Goal: Task Accomplishment & Management: Complete application form

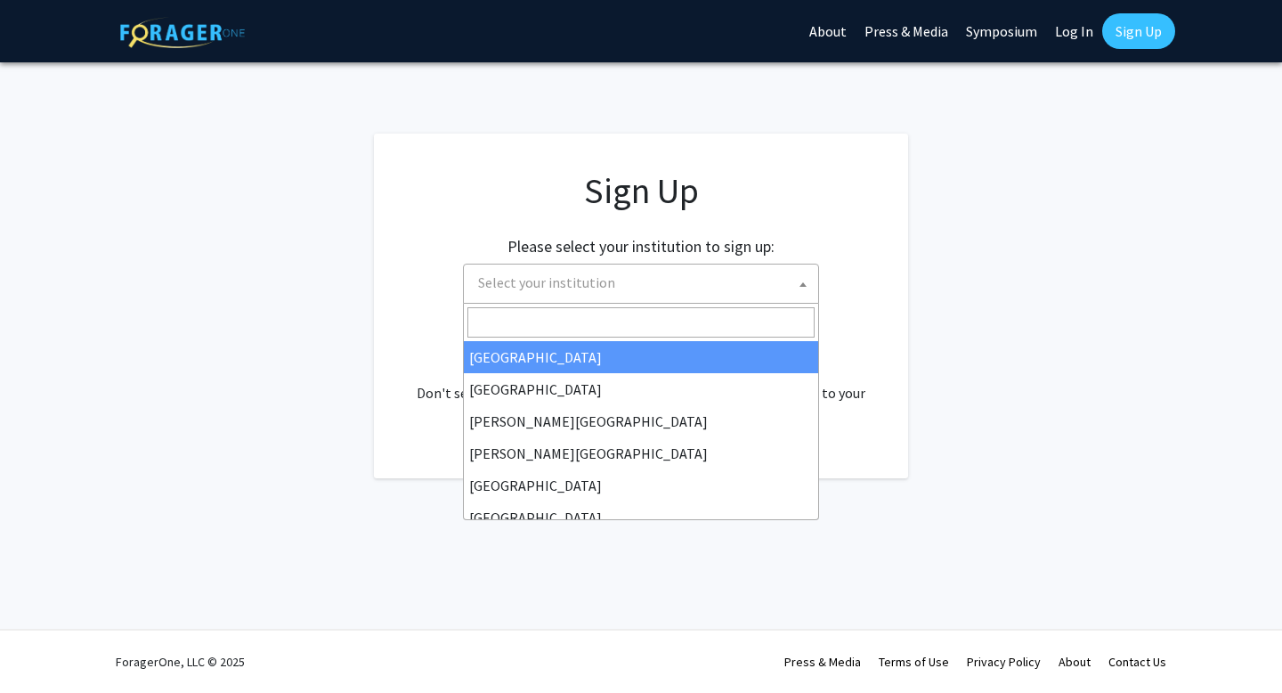
click at [670, 278] on span "Select your institution" at bounding box center [644, 282] width 347 height 37
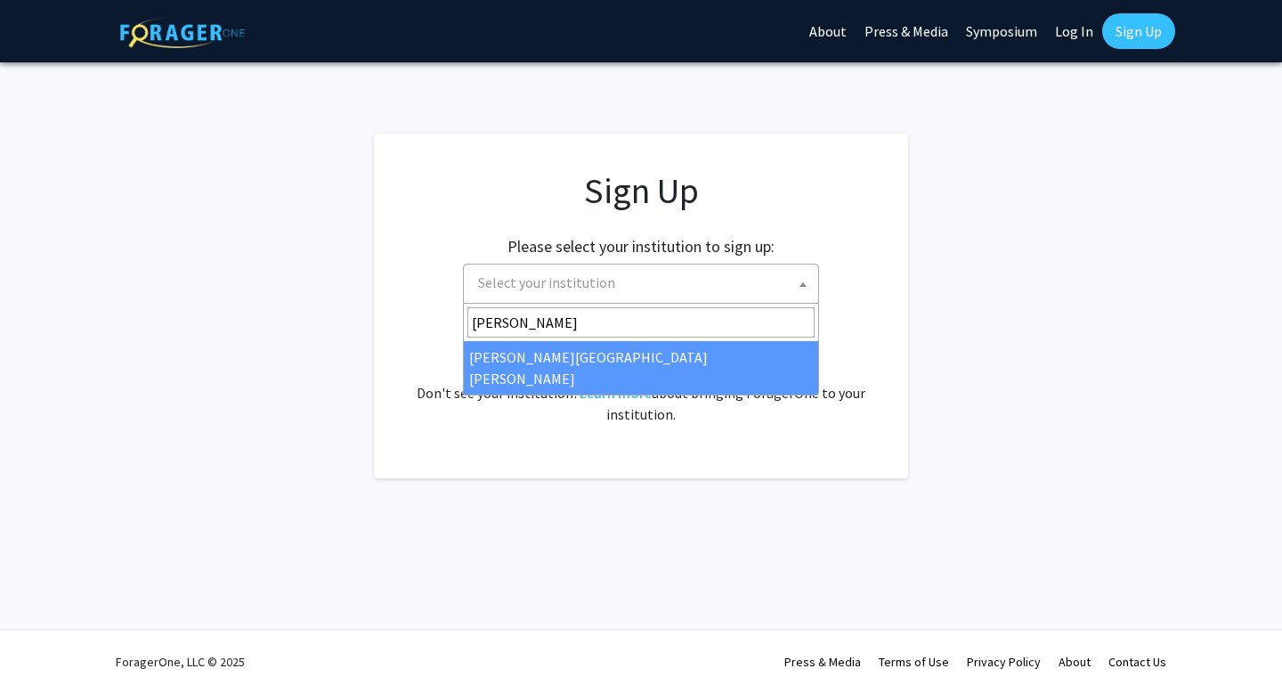
type input "john"
select select "1"
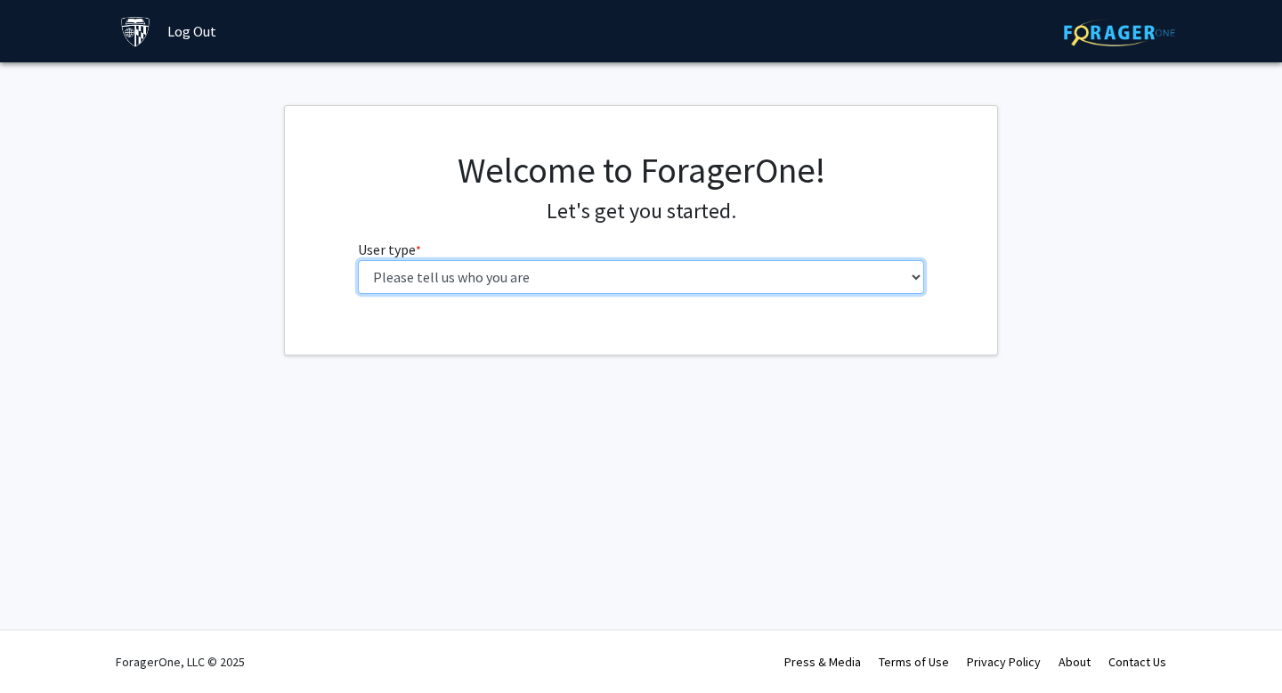
click at [538, 284] on select "Please tell us who you are Undergraduate Student Master's Student Doctoral Cand…" at bounding box center [641, 277] width 567 height 34
select select "3: doc"
click at [358, 260] on select "Please tell us who you are Undergraduate Student Master's Student Doctoral Cand…" at bounding box center [641, 277] width 567 height 34
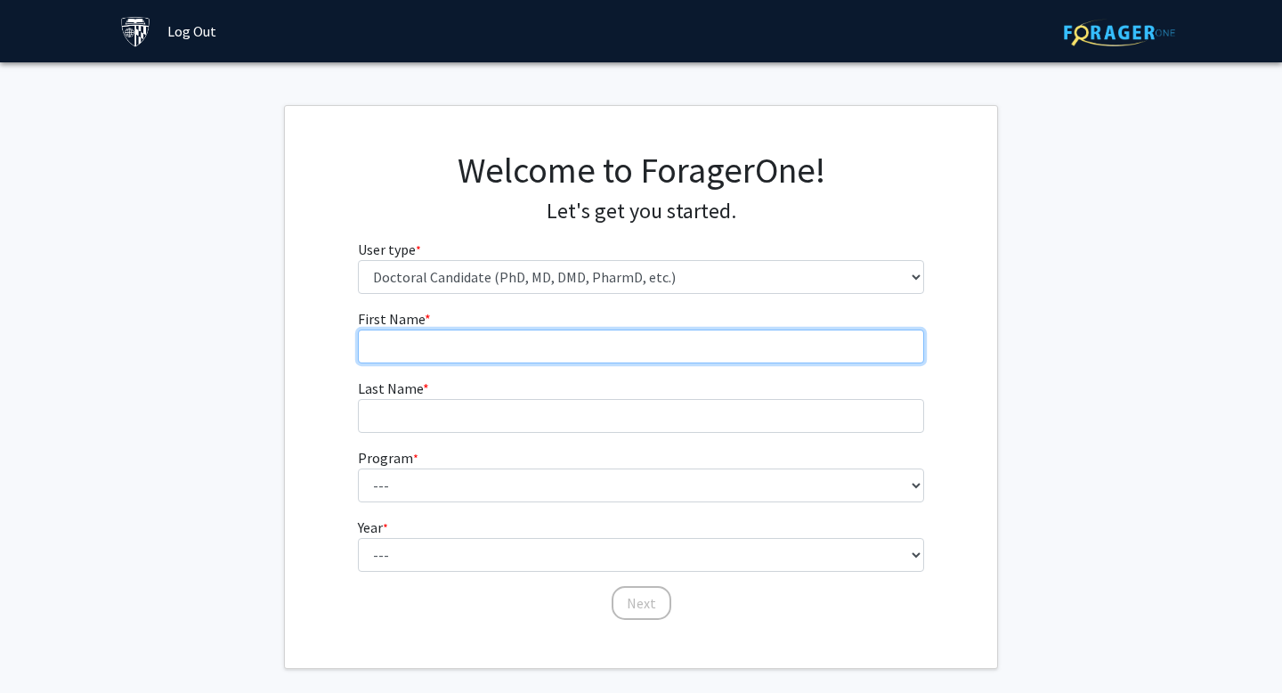
click at [562, 344] on input "First Name * required" at bounding box center [641, 346] width 567 height 34
type input "Canni"
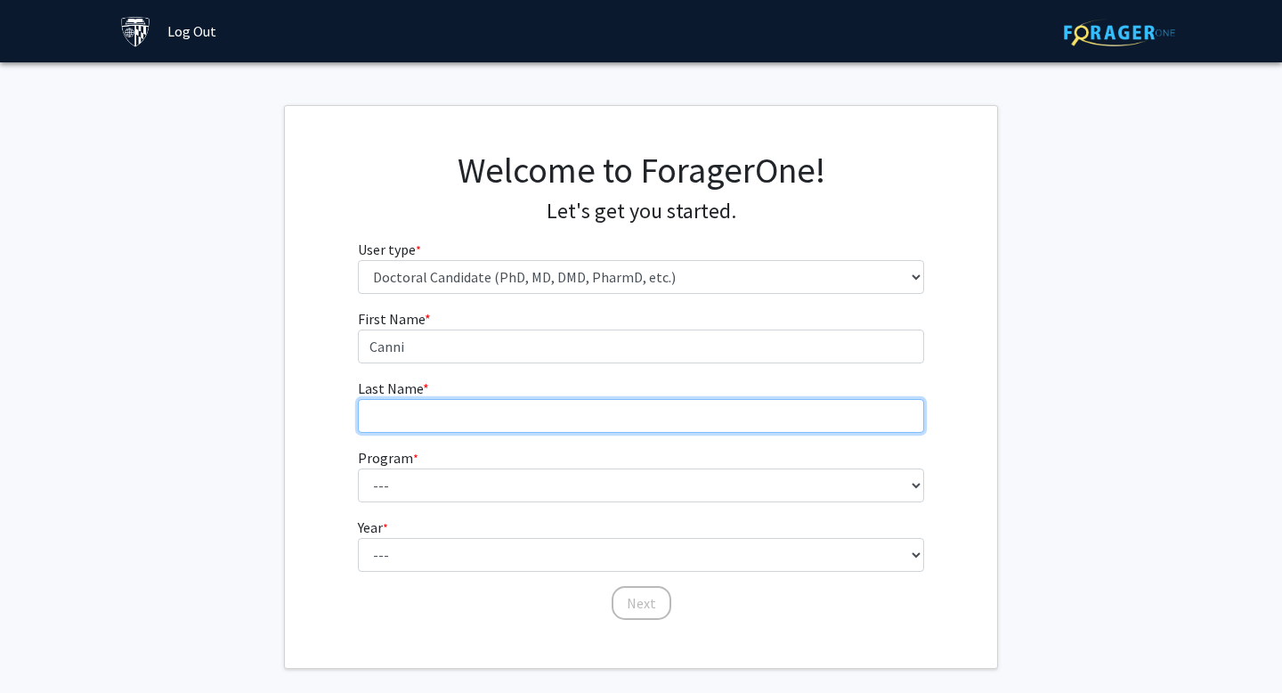
type input "[PERSON_NAME]"
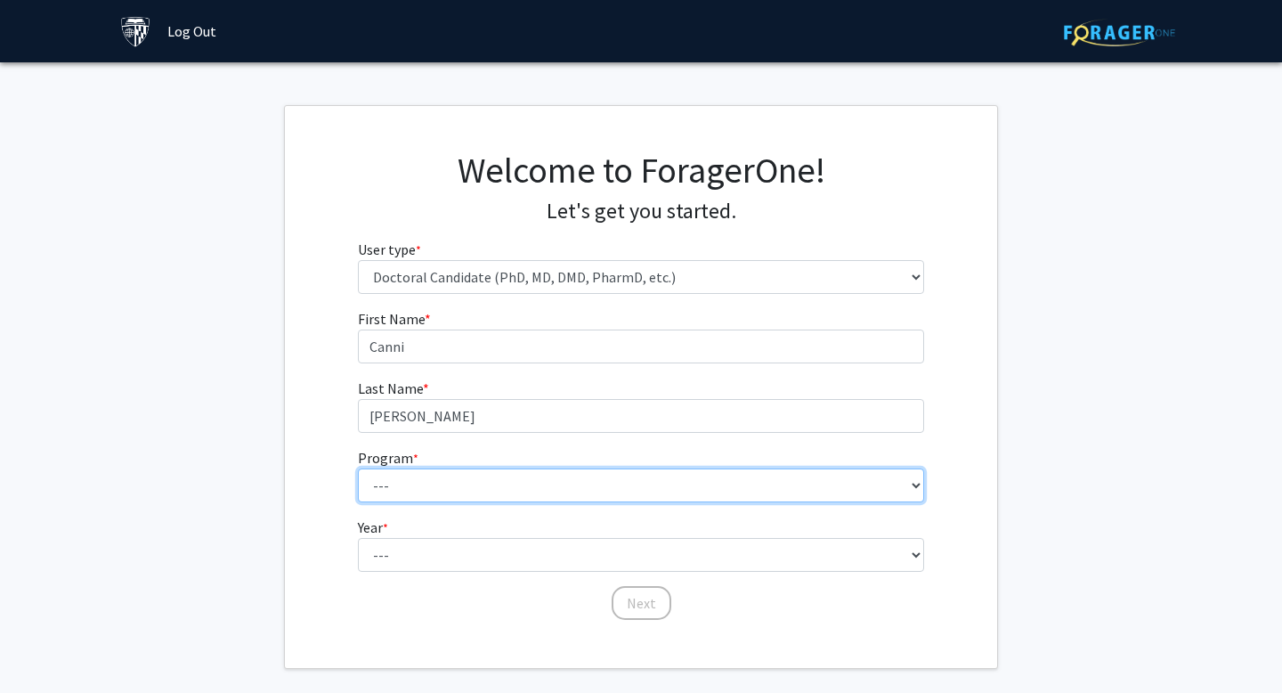
click at [522, 483] on select "--- Adult-Gerontological Acute Care Nurse Practitioner Adult-Gerontological Cri…" at bounding box center [641, 485] width 567 height 34
select select "33: 36"
click at [358, 468] on select "--- Adult-Gerontological Acute Care Nurse Practitioner Adult-Gerontological Cri…" at bounding box center [641, 485] width 567 height 34
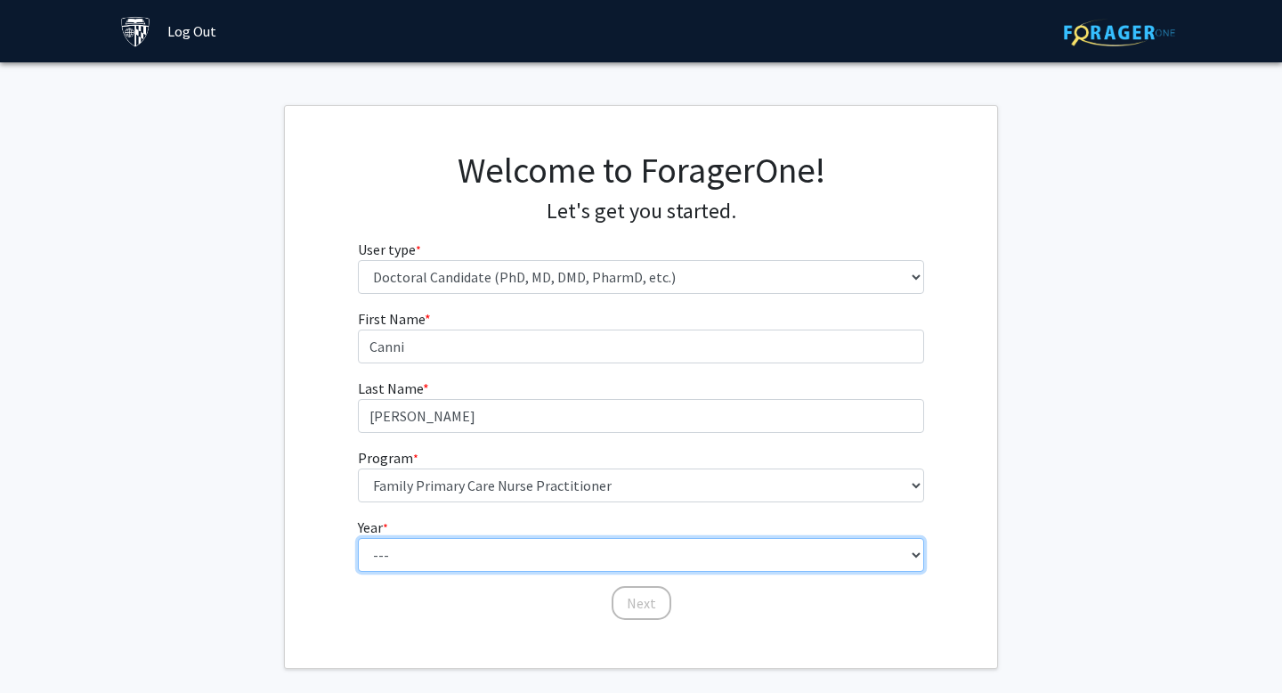
click at [524, 561] on select "--- First Year Second Year Third Year Fourth Year Fifth Year Sixth Year Seventh…" at bounding box center [641, 555] width 567 height 34
select select "1: first_year"
click at [358, 538] on select "--- First Year Second Year Third Year Fourth Year Fifth Year Sixth Year Seventh…" at bounding box center [641, 555] width 567 height 34
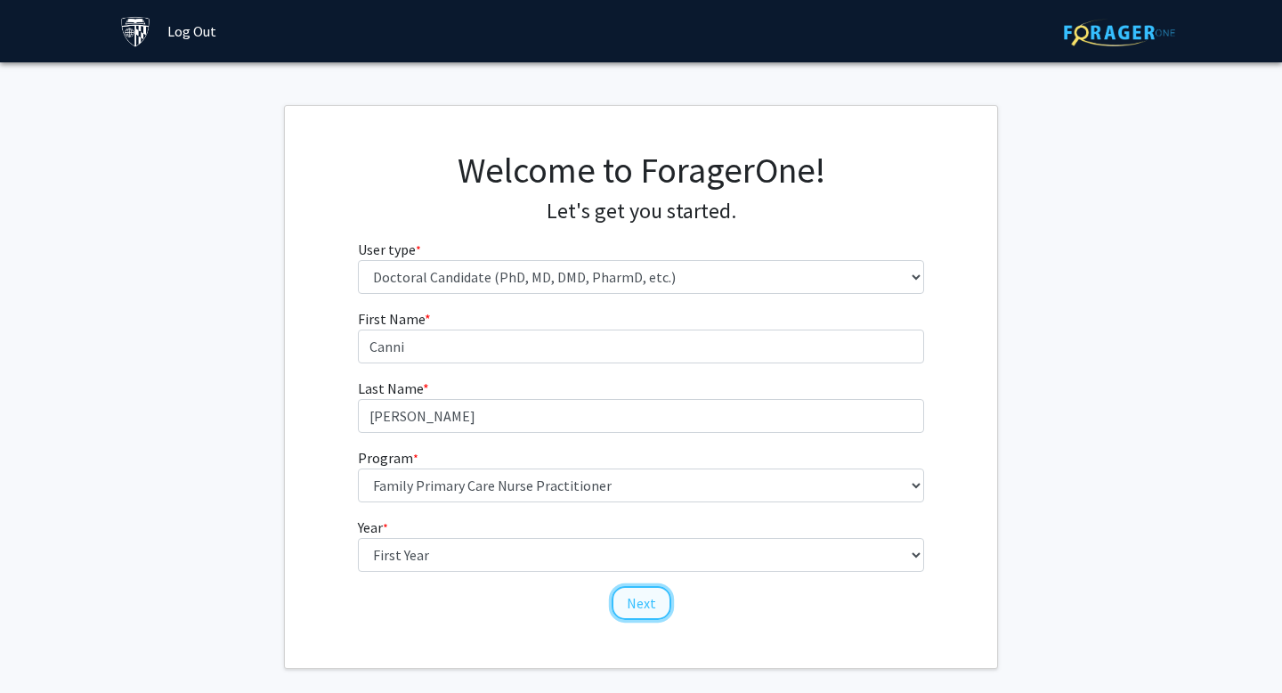
click at [652, 609] on button "Next" at bounding box center [642, 603] width 60 height 34
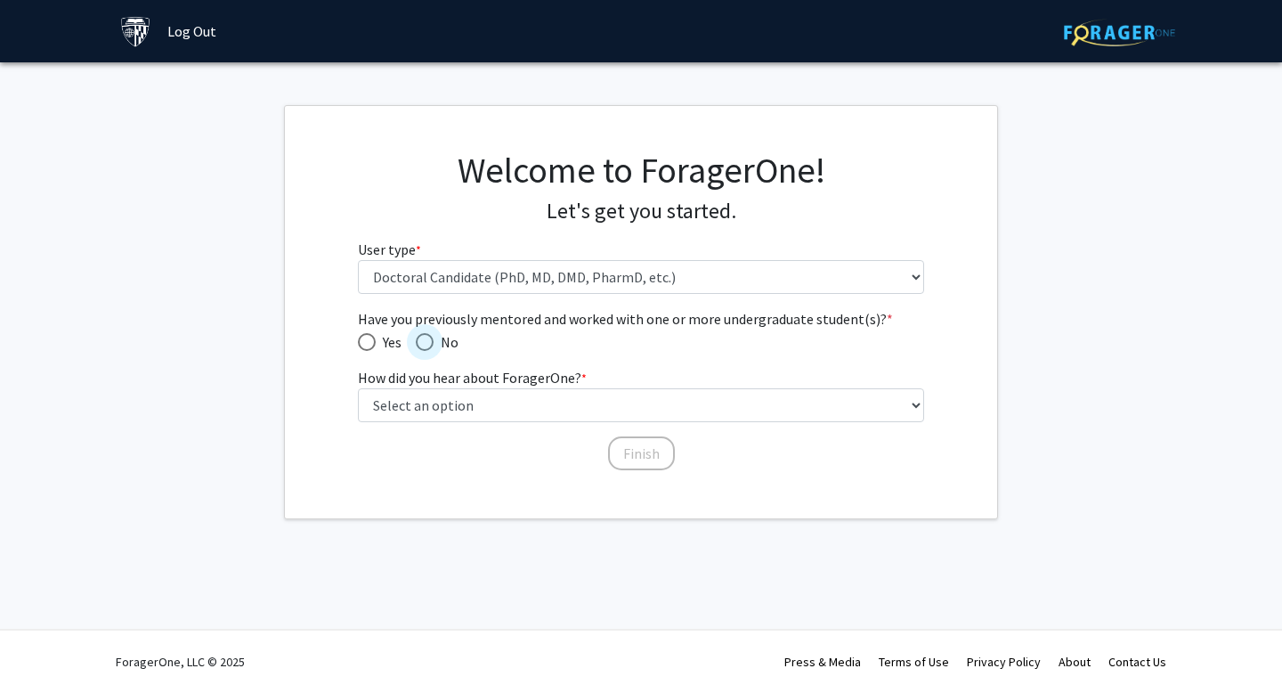
click at [426, 348] on span "Have you previously mentored and worked with one or more undergraduate student(…" at bounding box center [425, 342] width 18 height 18
click at [426, 348] on input "No" at bounding box center [425, 342] width 18 height 18
radio input "true"
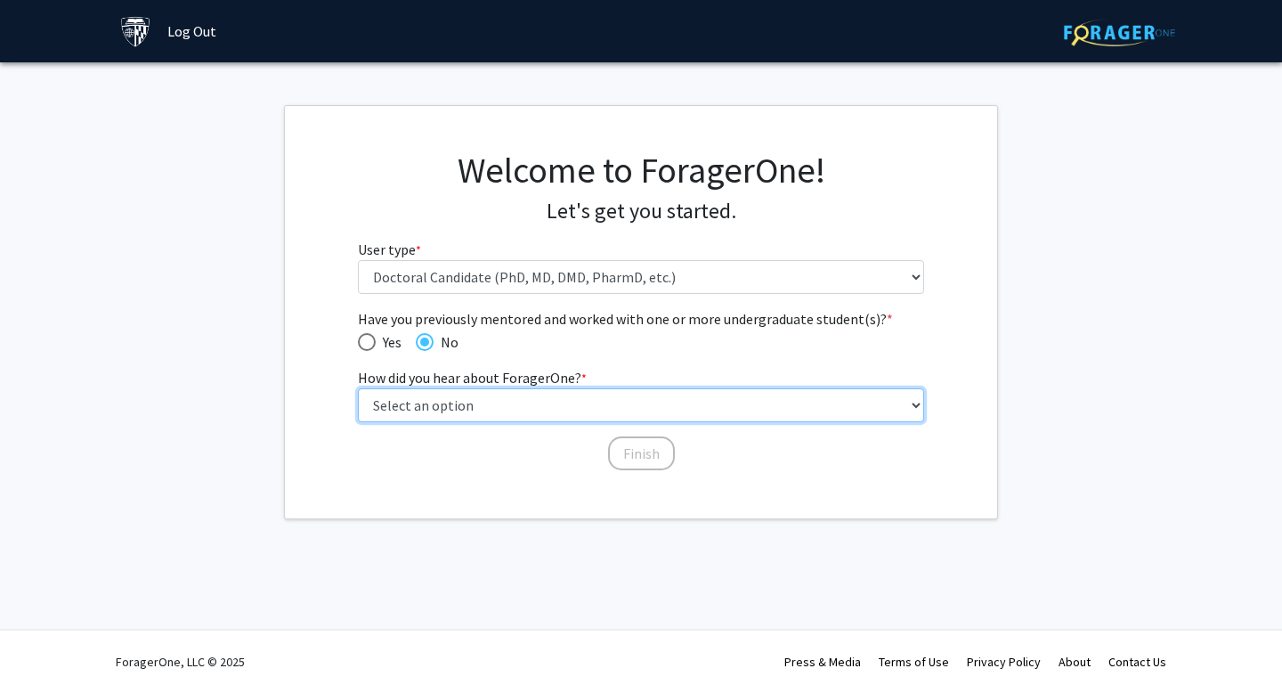
click at [435, 410] on select "Select an option Peer/student recommendation Faculty/staff recommendation Unive…" at bounding box center [641, 405] width 567 height 34
select select "3: university_website"
click at [358, 388] on select "Select an option Peer/student recommendation Faculty/staff recommendation Unive…" at bounding box center [641, 405] width 567 height 34
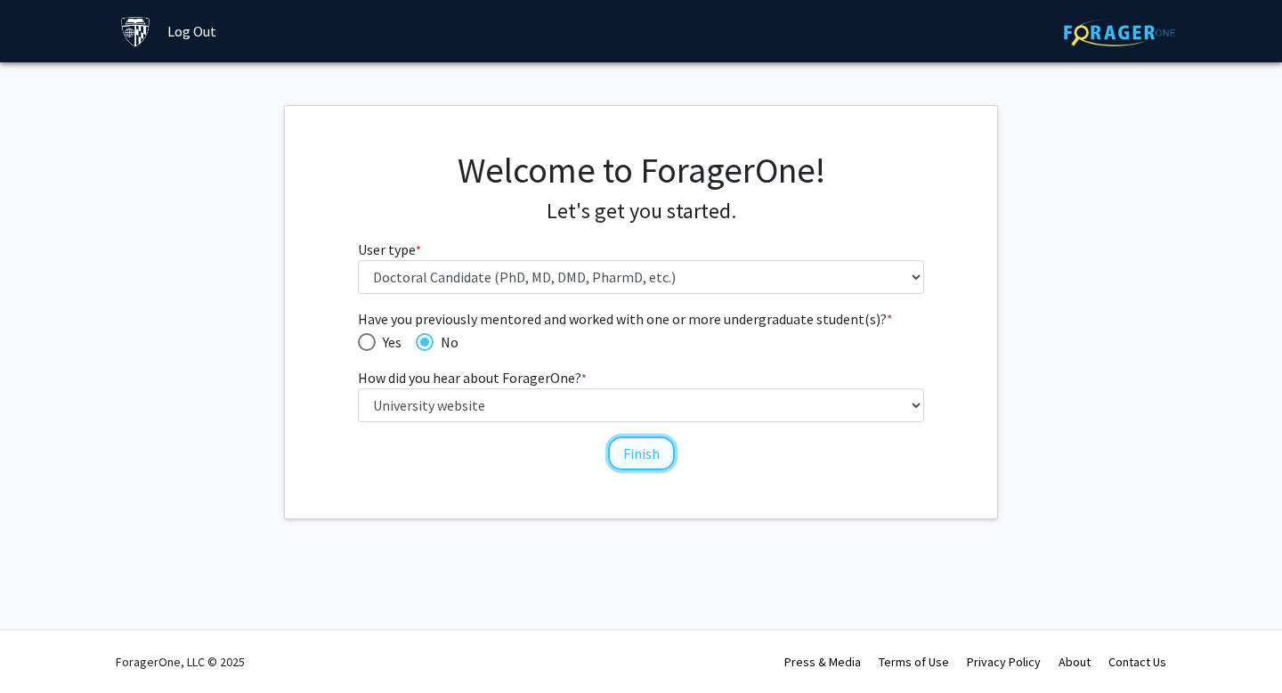
click at [670, 450] on button "Finish" at bounding box center [641, 453] width 67 height 34
